Goal: Download file/media

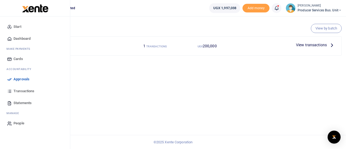
click at [20, 90] on span "Transactions" at bounding box center [24, 90] width 21 height 5
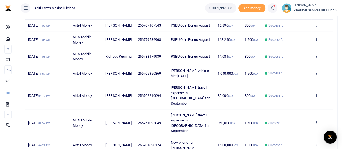
scroll to position [135, 0]
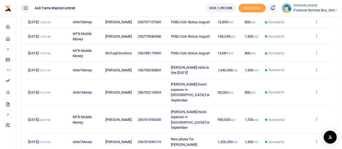
scroll to position [156, 0]
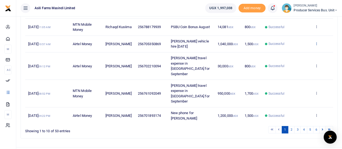
click at [316, 45] on icon at bounding box center [316, 44] width 4 height 4
click at [296, 61] on link "View details" at bounding box center [296, 63] width 43 height 8
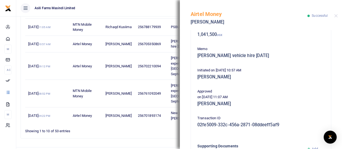
scroll to position [161, 0]
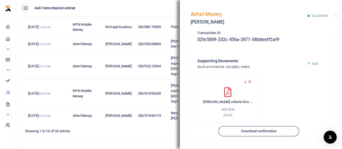
click at [246, 81] on icon at bounding box center [246, 82] width 4 height 4
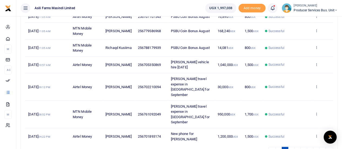
scroll to position [156, 0]
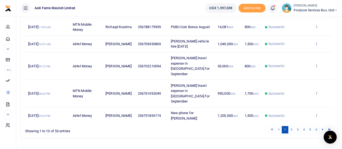
click at [318, 45] on icon at bounding box center [316, 44] width 4 height 4
click at [292, 62] on link "View details" at bounding box center [296, 63] width 43 height 8
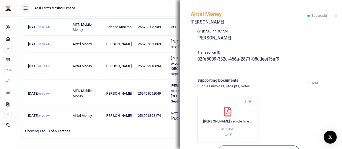
scroll to position [161, 0]
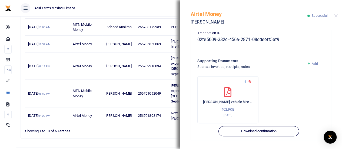
click at [245, 82] on icon at bounding box center [246, 82] width 4 height 4
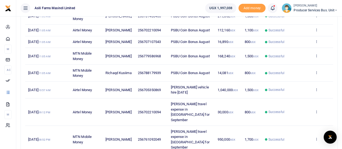
scroll to position [156, 0]
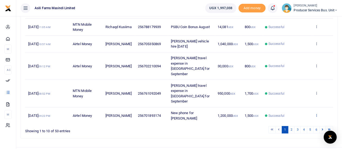
click at [316, 113] on icon at bounding box center [316, 115] width 4 height 4
click at [290, 91] on link "View details" at bounding box center [296, 95] width 43 height 8
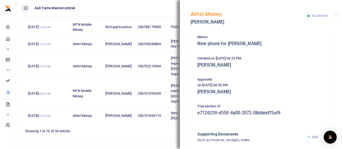
scroll to position [161, 0]
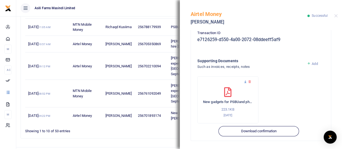
click at [246, 80] on icon at bounding box center [246, 82] width 4 height 4
